Goal: Task Accomplishment & Management: Use online tool/utility

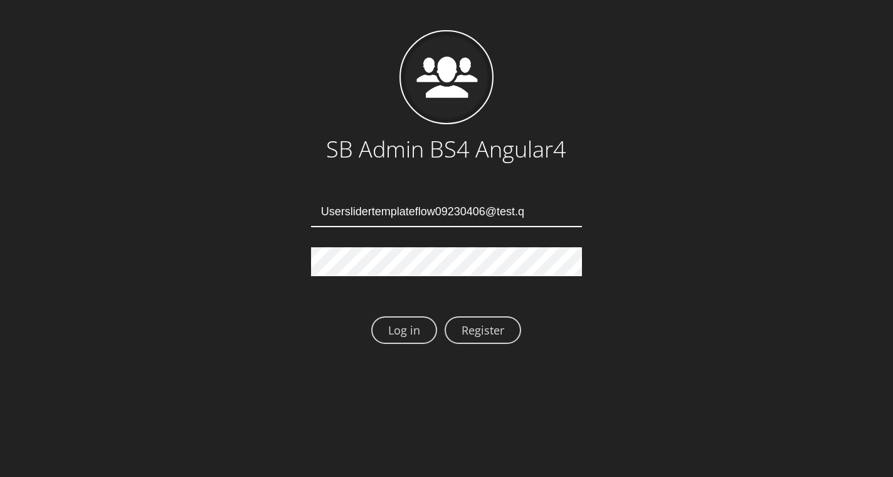
type input "[EMAIL_ADDRESS][DOMAIN_NAME]"
type input "Userslidertemplateflow09230410@test.qa"
